Goal: Task Accomplishment & Management: Manage account settings

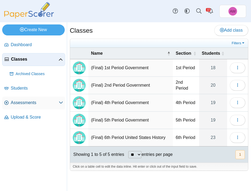
click at [28, 104] on span "Assessments" at bounding box center [35, 103] width 48 height 6
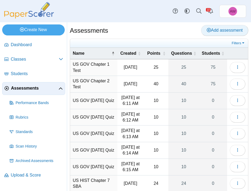
click at [229, 31] on span "Add assessment" at bounding box center [225, 30] width 36 height 5
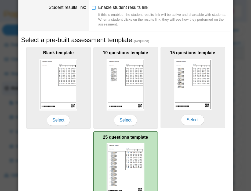
scroll to position [99, 0]
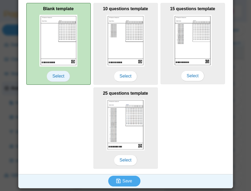
type input "**********"
click at [63, 77] on span "Select" at bounding box center [58, 76] width 23 height 11
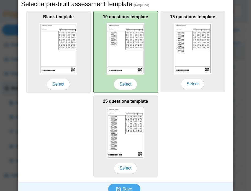
scroll to position [0, 0]
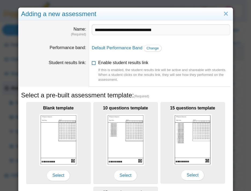
click at [116, 64] on span "Enable student results link If this is enabled, the student results link will b…" at bounding box center [164, 71] width 132 height 22
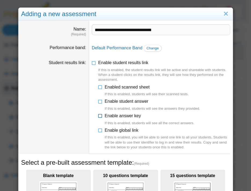
click at [122, 117] on span "Enable answer key If this is enabled, students will see all the correct answers." at bounding box center [150, 119] width 90 height 12
click at [124, 100] on span "Enable student answer If this is enabled, students will see the answers they pr…" at bounding box center [152, 105] width 95 height 12
click at [121, 131] on span "Enable global link If this is enabled, you will be able to send one link to all…" at bounding box center [167, 139] width 125 height 22
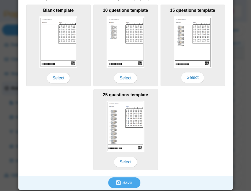
scroll to position [181, 0]
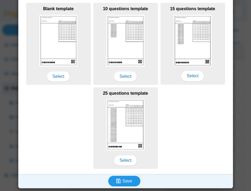
click at [122, 183] on span "Save" at bounding box center [127, 181] width 10 height 5
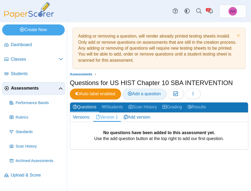
click at [159, 94] on span "Add a question" at bounding box center [144, 93] width 33 height 5
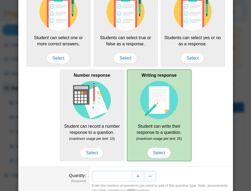
scroll to position [78, 0]
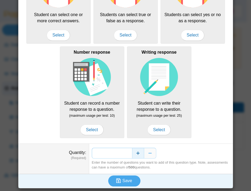
drag, startPoint x: 124, startPoint y: 155, endPoint x: 131, endPoint y: 155, distance: 6.7
click at [131, 155] on div "*" at bounding box center [161, 153] width 138 height 11
type input "*"
click at [123, 181] on span "Save" at bounding box center [127, 180] width 10 height 5
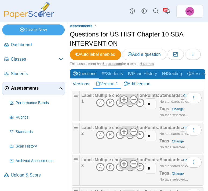
scroll to position [114, 0]
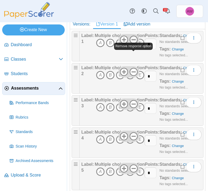
click at [133, 44] on icon at bounding box center [133, 39] width 9 height 9
click at [131, 76] on use at bounding box center [134, 72] width 8 height 8
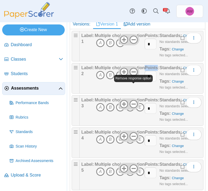
click at [131, 76] on use at bounding box center [134, 72] width 8 height 8
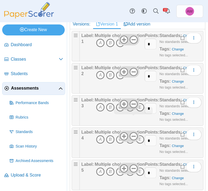
click at [132, 108] on icon at bounding box center [133, 104] width 9 height 9
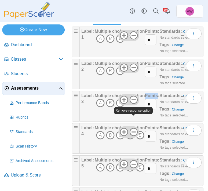
scroll to position [126, 0]
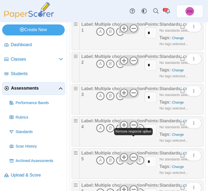
click at [133, 129] on icon at bounding box center [133, 125] width 9 height 9
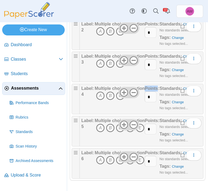
scroll to position [175, 0]
click at [133, 125] on icon at bounding box center [133, 124] width 9 height 9
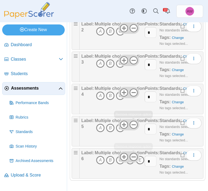
click at [134, 154] on icon at bounding box center [133, 157] width 9 height 9
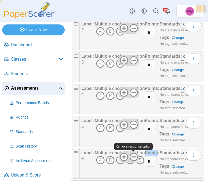
click at [134, 154] on icon at bounding box center [133, 157] width 9 height 9
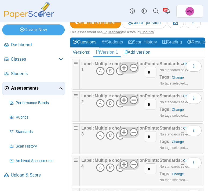
scroll to position [127, 0]
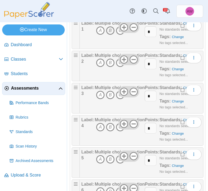
click at [111, 35] on icon "B" at bounding box center [110, 30] width 9 height 9
click at [110, 67] on icon "B" at bounding box center [110, 62] width 9 height 9
click at [101, 99] on icon "A" at bounding box center [100, 95] width 9 height 9
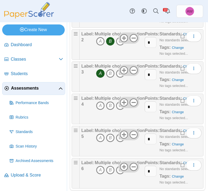
scroll to position [151, 0]
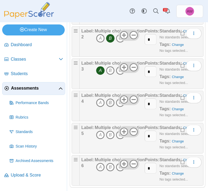
click at [109, 107] on icon "B" at bounding box center [110, 102] width 9 height 9
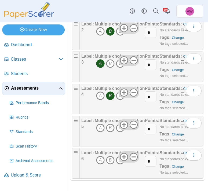
scroll to position [175, 0]
click at [110, 127] on icon "B" at bounding box center [110, 128] width 9 height 9
click at [120, 162] on icon "C" at bounding box center [120, 160] width 9 height 9
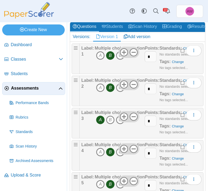
scroll to position [0, 0]
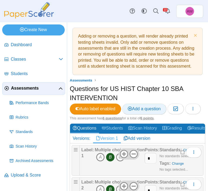
click at [150, 111] on span "Add a question" at bounding box center [144, 108] width 33 height 5
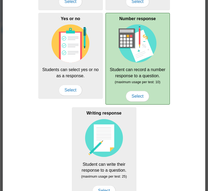
scroll to position [76, 0]
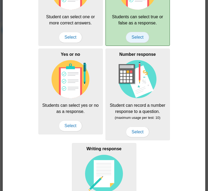
click at [138, 39] on span "Select" at bounding box center [137, 37] width 23 height 11
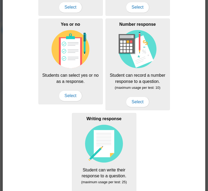
scroll to position [173, 0]
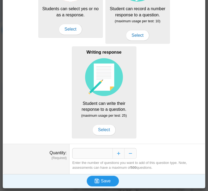
click at [102, 183] on span "Save" at bounding box center [106, 181] width 10 height 5
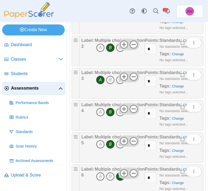
scroll to position [175, 0]
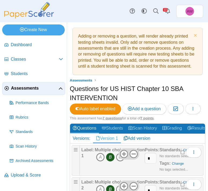
scroll to position [207, 0]
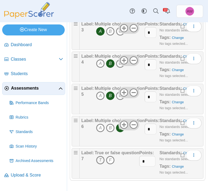
click at [99, 158] on icon "T" at bounding box center [100, 160] width 9 height 9
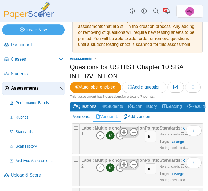
scroll to position [0, 0]
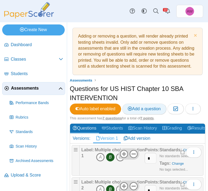
click at [143, 111] on span "Add a question" at bounding box center [144, 108] width 33 height 5
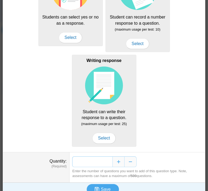
scroll to position [173, 0]
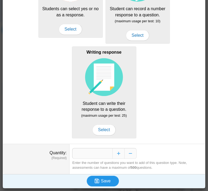
click at [104, 181] on span "Save" at bounding box center [106, 181] width 10 height 5
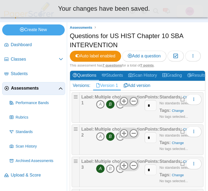
scroll to position [207, 0]
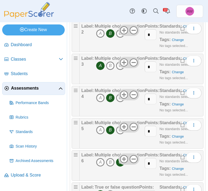
scroll to position [239, 0]
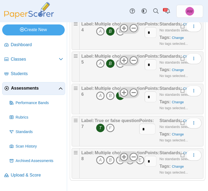
click at [123, 154] on icon at bounding box center [124, 157] width 9 height 9
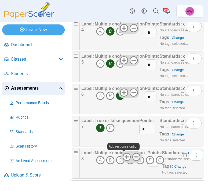
click at [132, 156] on icon at bounding box center [136, 157] width 9 height 9
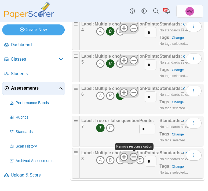
click at [132, 156] on icon at bounding box center [133, 157] width 9 height 9
click at [131, 156] on icon at bounding box center [133, 157] width 9 height 9
click at [121, 162] on icon "C" at bounding box center [120, 160] width 9 height 9
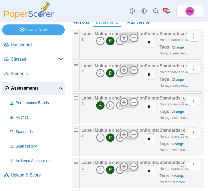
scroll to position [0, 0]
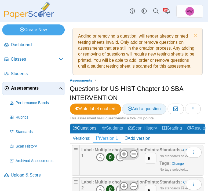
click at [140, 111] on span "Add a question" at bounding box center [144, 108] width 33 height 5
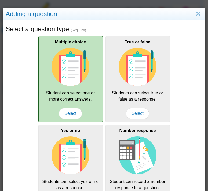
scroll to position [173, 0]
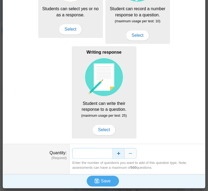
drag, startPoint x: 106, startPoint y: 153, endPoint x: 114, endPoint y: 154, distance: 7.8
click at [114, 154] on div "*" at bounding box center [137, 153] width 130 height 11
type input "*"
click at [101, 180] on span "Save" at bounding box center [106, 181] width 10 height 5
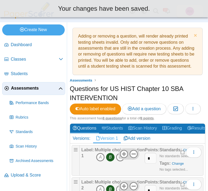
scroll to position [239, 0]
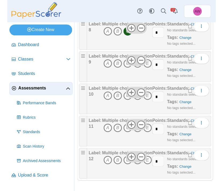
scroll to position [368, 0]
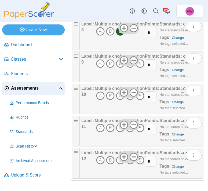
click at [133, 61] on icon at bounding box center [133, 60] width 9 height 9
click at [131, 92] on icon at bounding box center [133, 92] width 9 height 9
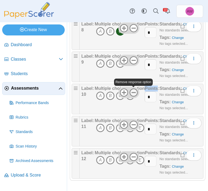
click at [131, 92] on icon at bounding box center [133, 92] width 9 height 9
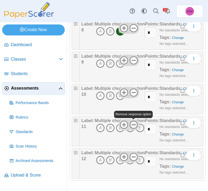
click at [135, 126] on icon at bounding box center [133, 124] width 9 height 9
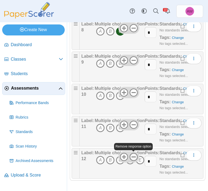
click at [135, 157] on use at bounding box center [134, 157] width 8 height 8
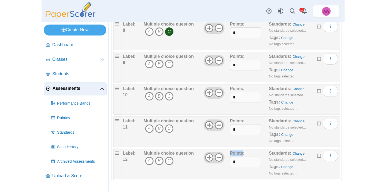
scroll to position [323, 0]
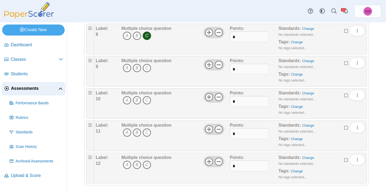
click at [208, 64] on icon at bounding box center [346, 62] width 4 height 4
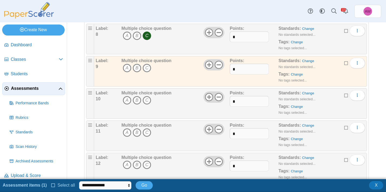
click at [208, 92] on label at bounding box center [346, 95] width 4 height 6
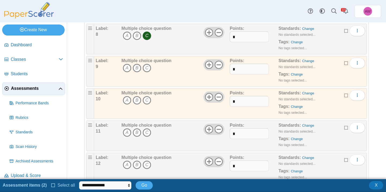
click at [208, 126] on icon at bounding box center [346, 127] width 4 height 4
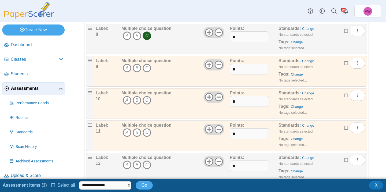
click at [208, 158] on icon at bounding box center [346, 159] width 4 height 4
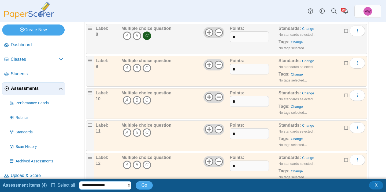
click at [105, 187] on select "**********" at bounding box center [105, 185] width 52 height 8
select select "******"
click at [79, 181] on select "**********" at bounding box center [105, 185] width 52 height 8
click at [140, 187] on button "Go" at bounding box center [144, 185] width 17 height 8
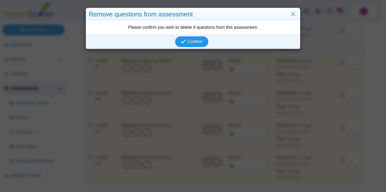
click at [194, 44] on button "Confirm" at bounding box center [191, 41] width 33 height 11
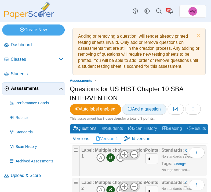
click at [144, 109] on span "Add a question" at bounding box center [144, 108] width 33 height 5
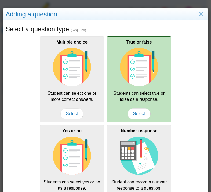
click at [136, 60] on img at bounding box center [139, 67] width 38 height 38
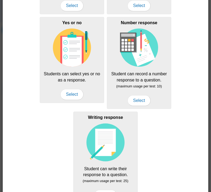
scroll to position [172, 0]
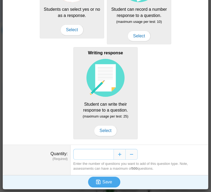
click at [95, 153] on input "*" at bounding box center [93, 154] width 40 height 11
type input "*"
click at [106, 180] on span "Save" at bounding box center [107, 181] width 10 height 5
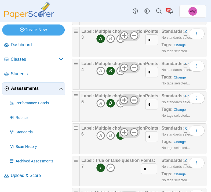
scroll to position [222, 0]
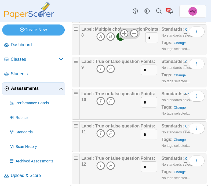
scroll to position [351, 0]
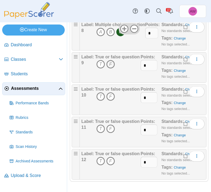
click at [110, 66] on icon "F" at bounding box center [110, 64] width 9 height 9
click at [108, 97] on icon "F" at bounding box center [110, 96] width 9 height 9
click at [101, 129] on icon "T" at bounding box center [100, 128] width 9 height 9
click at [113, 161] on icon "F" at bounding box center [110, 160] width 9 height 9
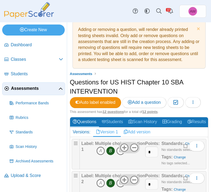
scroll to position [0, 0]
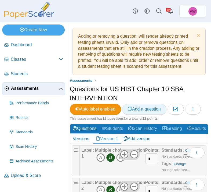
click at [155, 108] on span "Add a question" at bounding box center [144, 108] width 33 height 5
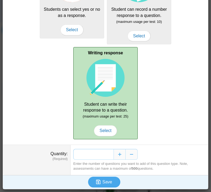
scroll to position [172, 0]
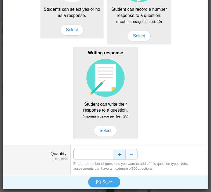
drag, startPoint x: 100, startPoint y: 154, endPoint x: 117, endPoint y: 154, distance: 16.9
click at [117, 154] on div "*" at bounding box center [139, 154] width 132 height 11
type input "*"
click at [104, 179] on button "Save" at bounding box center [104, 181] width 32 height 11
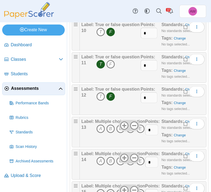
scroll to position [447, 0]
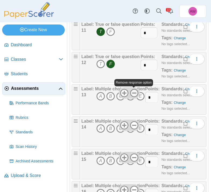
click at [135, 94] on icon at bounding box center [134, 93] width 9 height 9
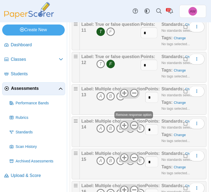
click at [136, 124] on icon at bounding box center [134, 125] width 9 height 9
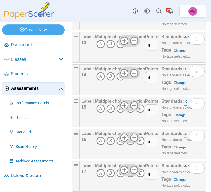
click at [133, 107] on icon at bounding box center [134, 105] width 9 height 9
click at [135, 138] on icon at bounding box center [134, 137] width 9 height 9
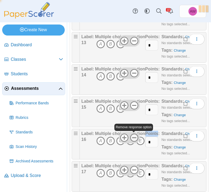
click at [135, 138] on icon at bounding box center [134, 137] width 9 height 9
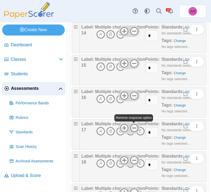
click at [135, 130] on icon at bounding box center [134, 127] width 9 height 9
click at [136, 160] on icon at bounding box center [134, 160] width 9 height 9
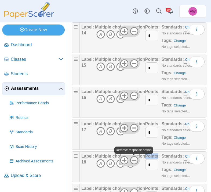
click at [136, 160] on icon at bounding box center [134, 160] width 9 height 9
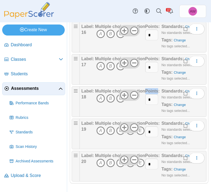
scroll to position [608, 0]
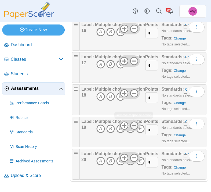
click at [133, 126] on icon at bounding box center [134, 125] width 9 height 9
click at [135, 156] on icon at bounding box center [134, 157] width 9 height 9
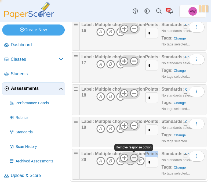
click at [135, 156] on icon at bounding box center [134, 157] width 9 height 9
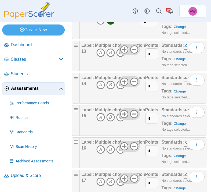
scroll to position [469, 0]
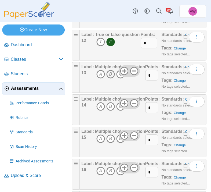
click at [109, 73] on icon "B" at bounding box center [110, 74] width 9 height 9
click at [117, 109] on icon "C" at bounding box center [120, 106] width 9 height 9
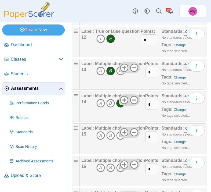
scroll to position [478, 0]
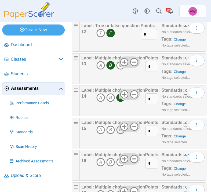
click at [119, 131] on icon "C" at bounding box center [120, 129] width 9 height 9
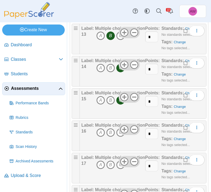
scroll to position [509, 0]
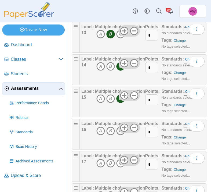
click at [121, 134] on icon "C" at bounding box center [120, 130] width 9 height 9
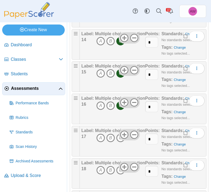
scroll to position [539, 0]
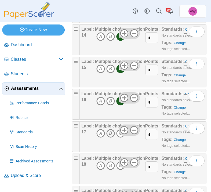
click at [113, 132] on icon "B" at bounding box center [110, 133] width 9 height 9
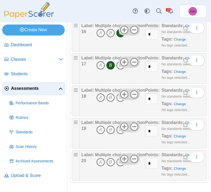
scroll to position [608, 0]
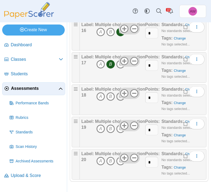
click at [119, 99] on icon "C" at bounding box center [120, 96] width 9 height 9
click at [101, 128] on icon "A" at bounding box center [100, 128] width 9 height 9
click at [101, 162] on icon "A" at bounding box center [100, 160] width 9 height 9
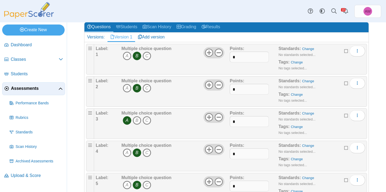
scroll to position [0, 0]
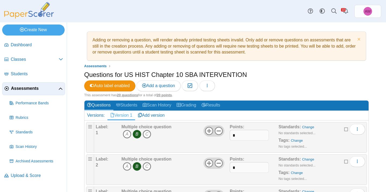
click at [38, 87] on span "Assessments" at bounding box center [34, 88] width 47 height 6
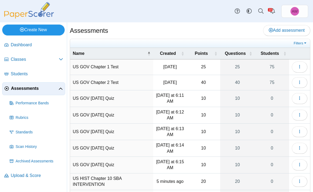
click at [60, 28] on link "Create New" at bounding box center [33, 29] width 62 height 11
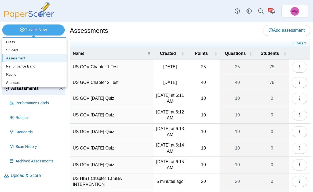
click at [49, 62] on link "Assessment" at bounding box center [34, 58] width 64 height 8
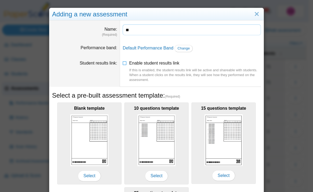
type input "*"
type input "**********"
click at [165, 61] on span "Enable student results link If this is enabled, the student results link will b…" at bounding box center [195, 72] width 132 height 22
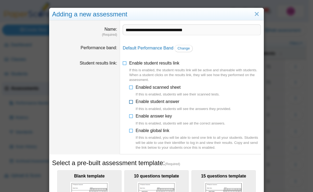
click at [171, 104] on span "Enable student answer If this is enabled, students will see the answers they pr…" at bounding box center [182, 105] width 95 height 12
click at [168, 118] on label "Enable answer key If this is enabled, students will see all the correct answers." at bounding box center [180, 119] width 90 height 13
click at [167, 132] on span "Enable global link If this is enabled, you will be able to send one link to all…" at bounding box center [197, 139] width 125 height 22
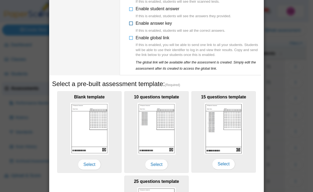
scroll to position [180, 0]
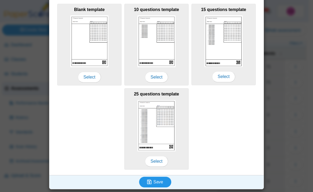
click at [162, 183] on button "Save" at bounding box center [155, 181] width 32 height 11
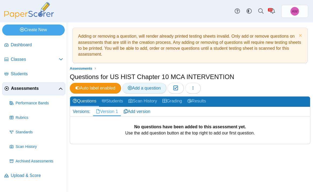
click at [151, 86] on span "Add a question" at bounding box center [144, 88] width 33 height 5
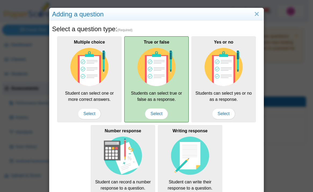
scroll to position [78, 0]
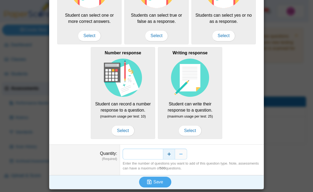
drag, startPoint x: 149, startPoint y: 154, endPoint x: 162, endPoint y: 152, distance: 13.4
click at [162, 152] on div "*" at bounding box center [192, 153] width 138 height 11
type input "**"
click at [152, 177] on button "Save" at bounding box center [155, 181] width 32 height 11
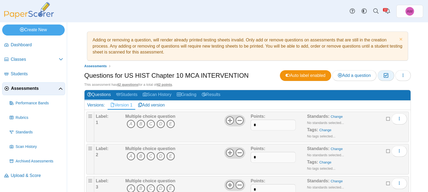
click at [312, 76] on icon "button" at bounding box center [385, 75] width 5 height 5
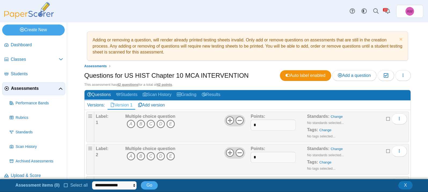
click at [69, 185] on span "Select all" at bounding box center [78, 184] width 20 height 5
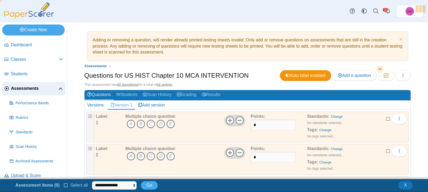
scroll to position [1, 0]
click at [111, 184] on select "**********" at bounding box center [120, 185] width 52 height 8
select select "******"
click at [94, 181] on select "**********" at bounding box center [120, 185] width 52 height 8
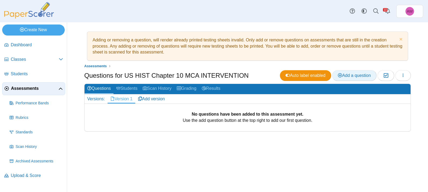
click at [344, 75] on span "Add a question" at bounding box center [354, 75] width 33 height 5
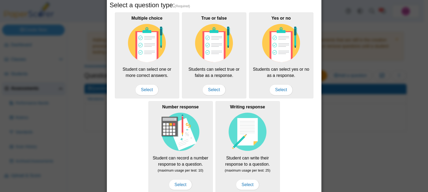
scroll to position [78, 0]
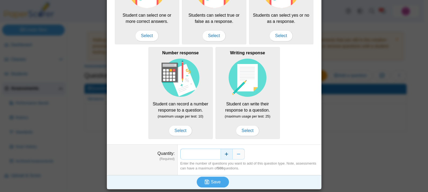
drag, startPoint x: 207, startPoint y: 156, endPoint x: 223, endPoint y: 155, distance: 15.6
click at [223, 155] on div "*" at bounding box center [249, 153] width 138 height 11
type input "**"
click at [216, 181] on span "Save" at bounding box center [216, 181] width 10 height 5
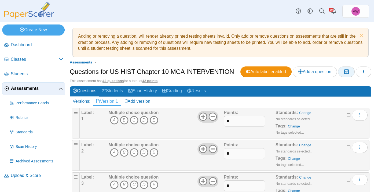
click at [344, 71] on icon "button" at bounding box center [346, 71] width 5 height 5
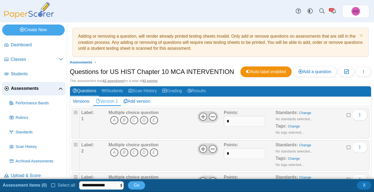
click at [62, 186] on span "Select all" at bounding box center [66, 184] width 20 height 5
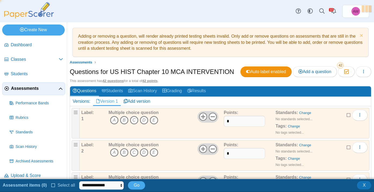
scroll to position [1, 0]
click at [101, 186] on select "**********" at bounding box center [108, 185] width 52 height 8
select select "******"
click at [82, 181] on select "**********" at bounding box center [108, 185] width 52 height 8
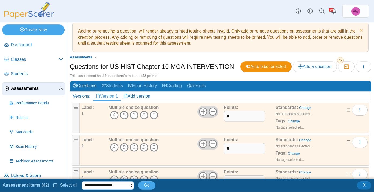
scroll to position [5, 0]
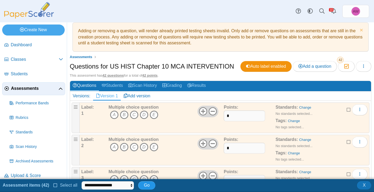
click at [148, 186] on span "Go" at bounding box center [147, 184] width 6 height 5
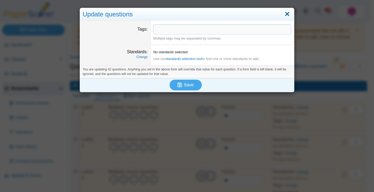
click at [286, 16] on link "Close" at bounding box center [287, 14] width 8 height 9
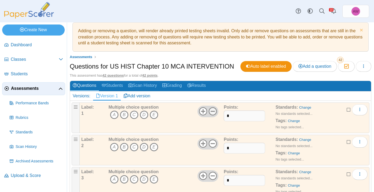
click at [211, 112] on icon at bounding box center [212, 111] width 9 height 9
click at [209, 144] on use at bounding box center [212, 143] width 8 height 8
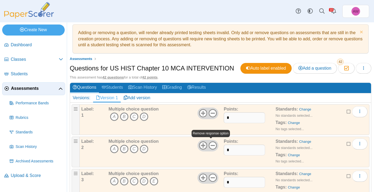
scroll to position [0, 0]
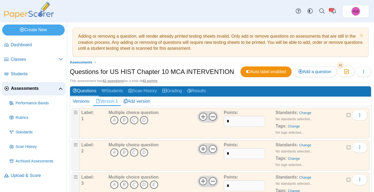
click at [212, 116] on use at bounding box center [212, 116] width 8 height 8
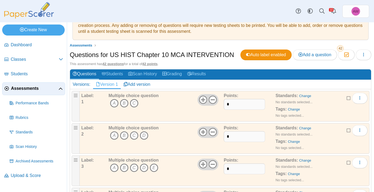
scroll to position [49, 0]
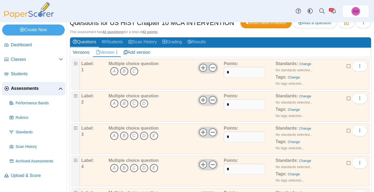
click at [209, 100] on use at bounding box center [212, 100] width 8 height 8
click at [212, 131] on icon at bounding box center [212, 132] width 9 height 9
click at [212, 164] on use at bounding box center [212, 164] width 8 height 8
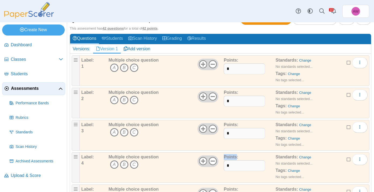
scroll to position [23, 0]
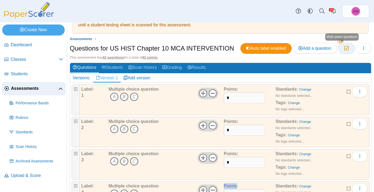
click at [339, 48] on button "Moderation 42" at bounding box center [346, 48] width 16 height 11
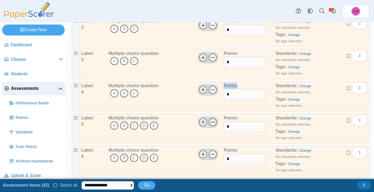
scroll to position [135, 0]
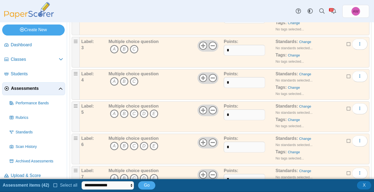
click at [57, 185] on icon at bounding box center [55, 184] width 4 height 4
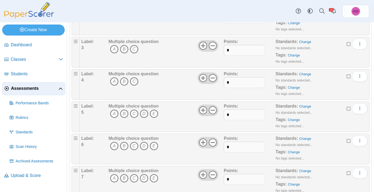
scroll to position [1, 0]
click at [211, 110] on use at bounding box center [212, 110] width 8 height 8
click at [211, 142] on use at bounding box center [212, 142] width 8 height 8
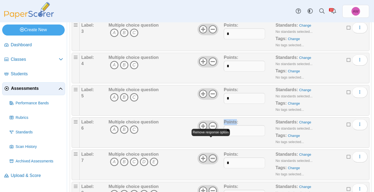
scroll to position [161, 0]
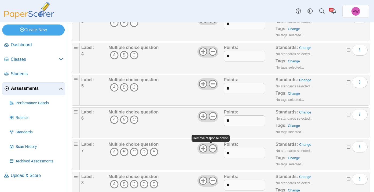
click at [210, 146] on icon at bounding box center [212, 148] width 9 height 9
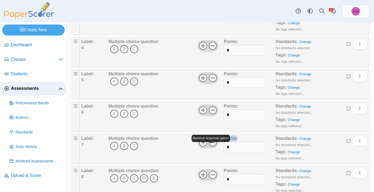
scroll to position [176, 0]
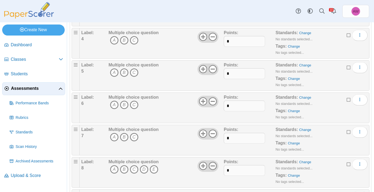
click at [209, 163] on icon at bounding box center [212, 165] width 9 height 9
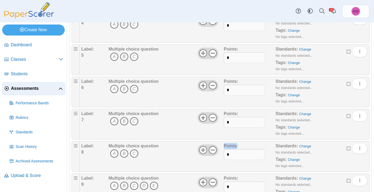
scroll to position [264, 0]
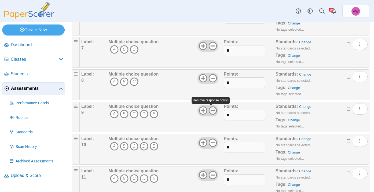
click at [211, 109] on icon at bounding box center [212, 110] width 9 height 9
click at [211, 143] on icon at bounding box center [212, 142] width 9 height 9
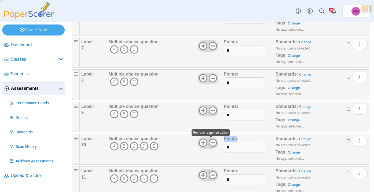
click at [211, 143] on icon at bounding box center [212, 142] width 9 height 9
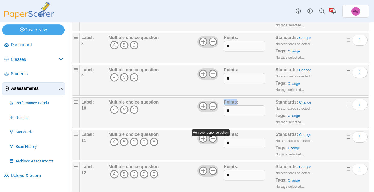
scroll to position [303, 0]
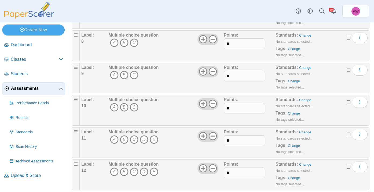
click at [211, 136] on use at bounding box center [212, 136] width 8 height 8
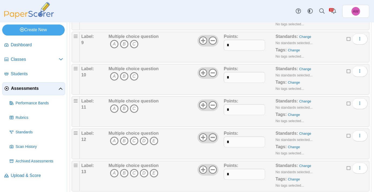
click at [209, 138] on icon at bounding box center [212, 137] width 9 height 9
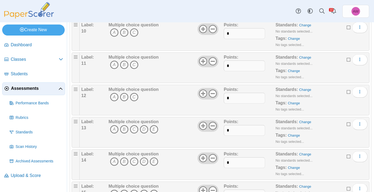
click at [209, 126] on icon at bounding box center [212, 125] width 9 height 9
click at [211, 126] on icon at bounding box center [212, 125] width 9 height 9
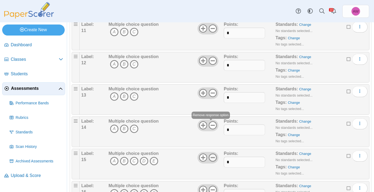
click at [212, 159] on icon at bounding box center [212, 157] width 9 height 9
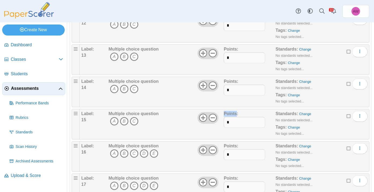
scroll to position [500, 0]
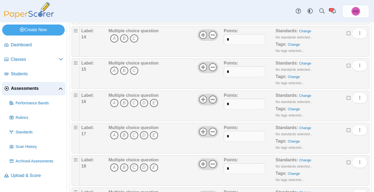
click at [211, 98] on icon at bounding box center [212, 99] width 9 height 9
click at [209, 132] on icon at bounding box center [212, 131] width 9 height 9
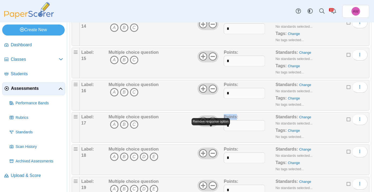
scroll to position [537, 0]
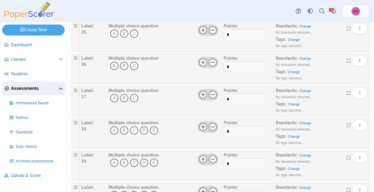
click at [209, 125] on icon at bounding box center [212, 126] width 9 height 9
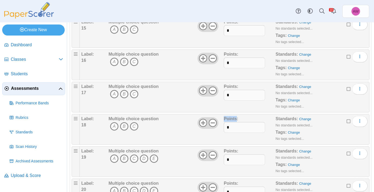
scroll to position [554, 0]
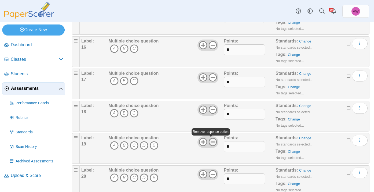
click at [212, 145] on use at bounding box center [212, 142] width 8 height 8
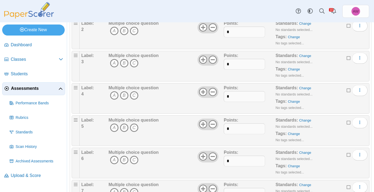
scroll to position [0, 0]
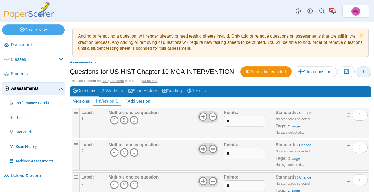
click at [361, 72] on icon "button" at bounding box center [363, 71] width 4 height 4
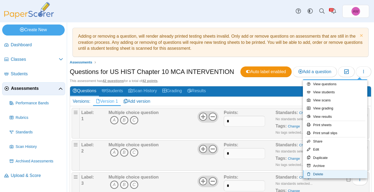
click at [324, 173] on link "Delete" at bounding box center [335, 174] width 64 height 8
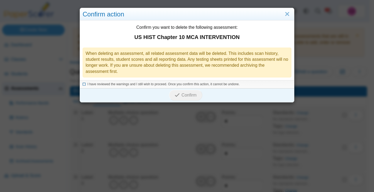
click at [183, 84] on span "I have reviewed the warnings and I still wish to proceed. Once you confirm this…" at bounding box center [163, 84] width 152 height 4
click at [182, 97] on span "Confirm" at bounding box center [189, 95] width 15 height 5
